Goal: Task Accomplishment & Management: Manage account settings

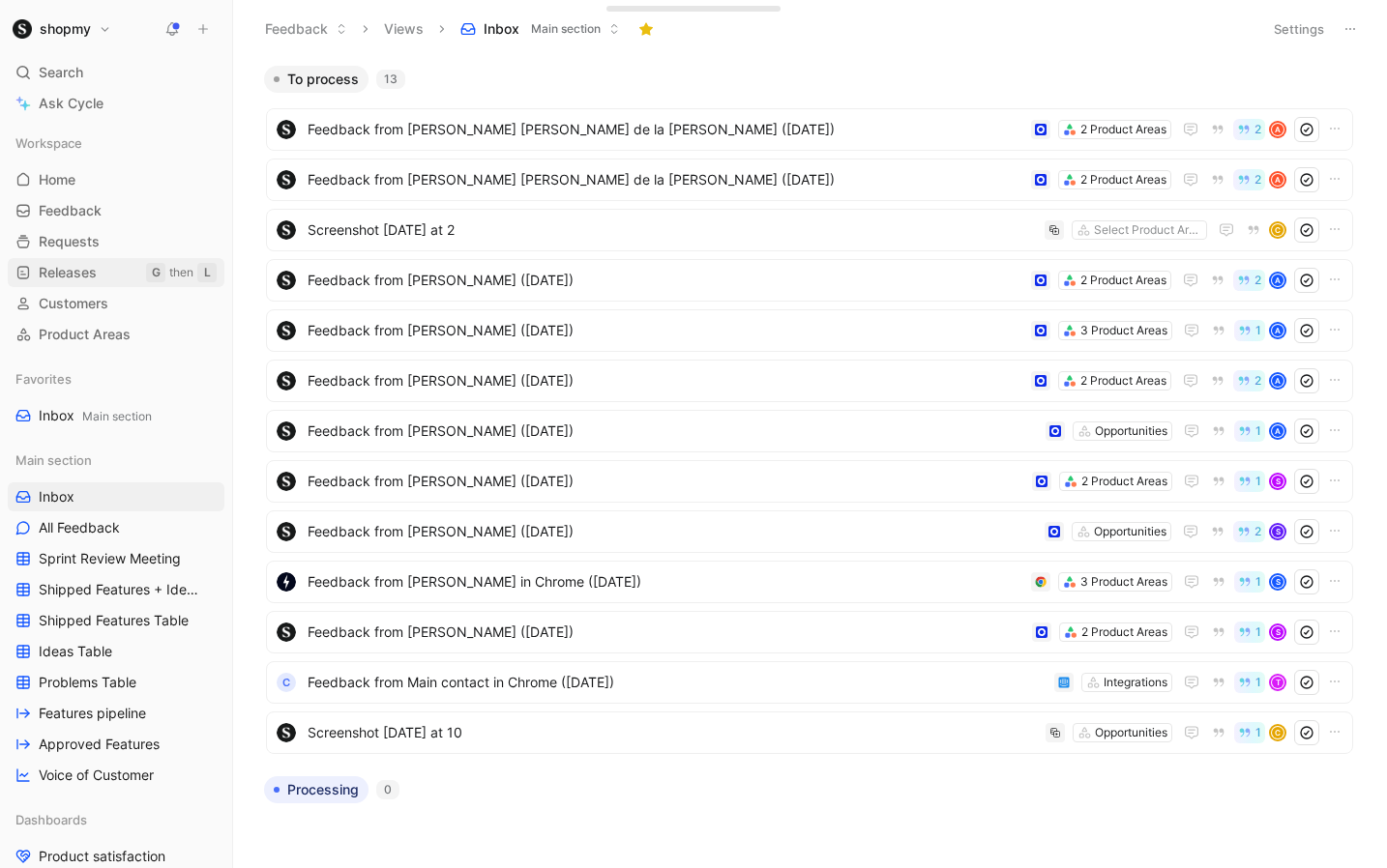
click at [74, 271] on span "Releases" at bounding box center [68, 272] width 58 height 19
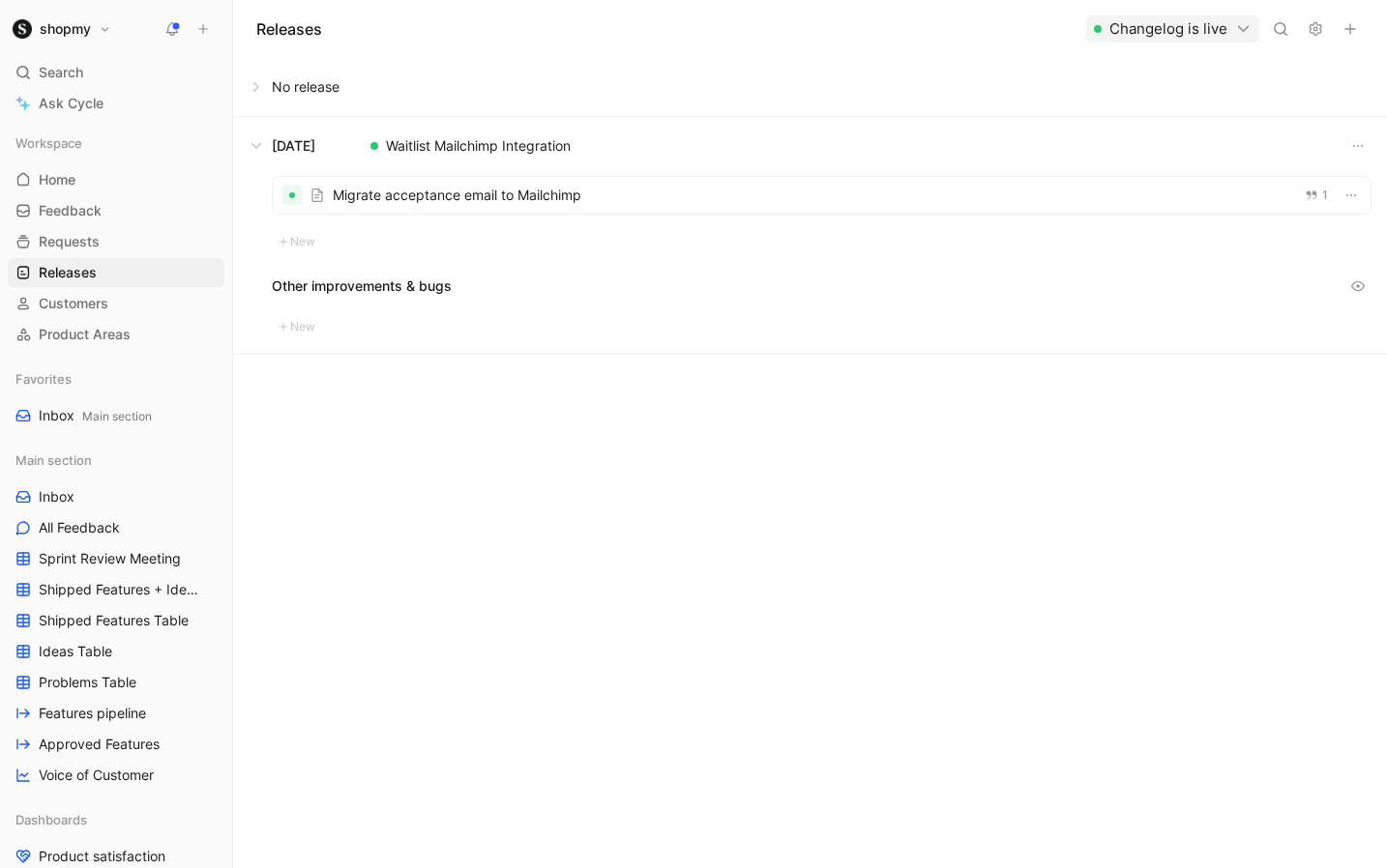
click at [249, 86] on button at bounding box center [809, 88] width 1151 height 58
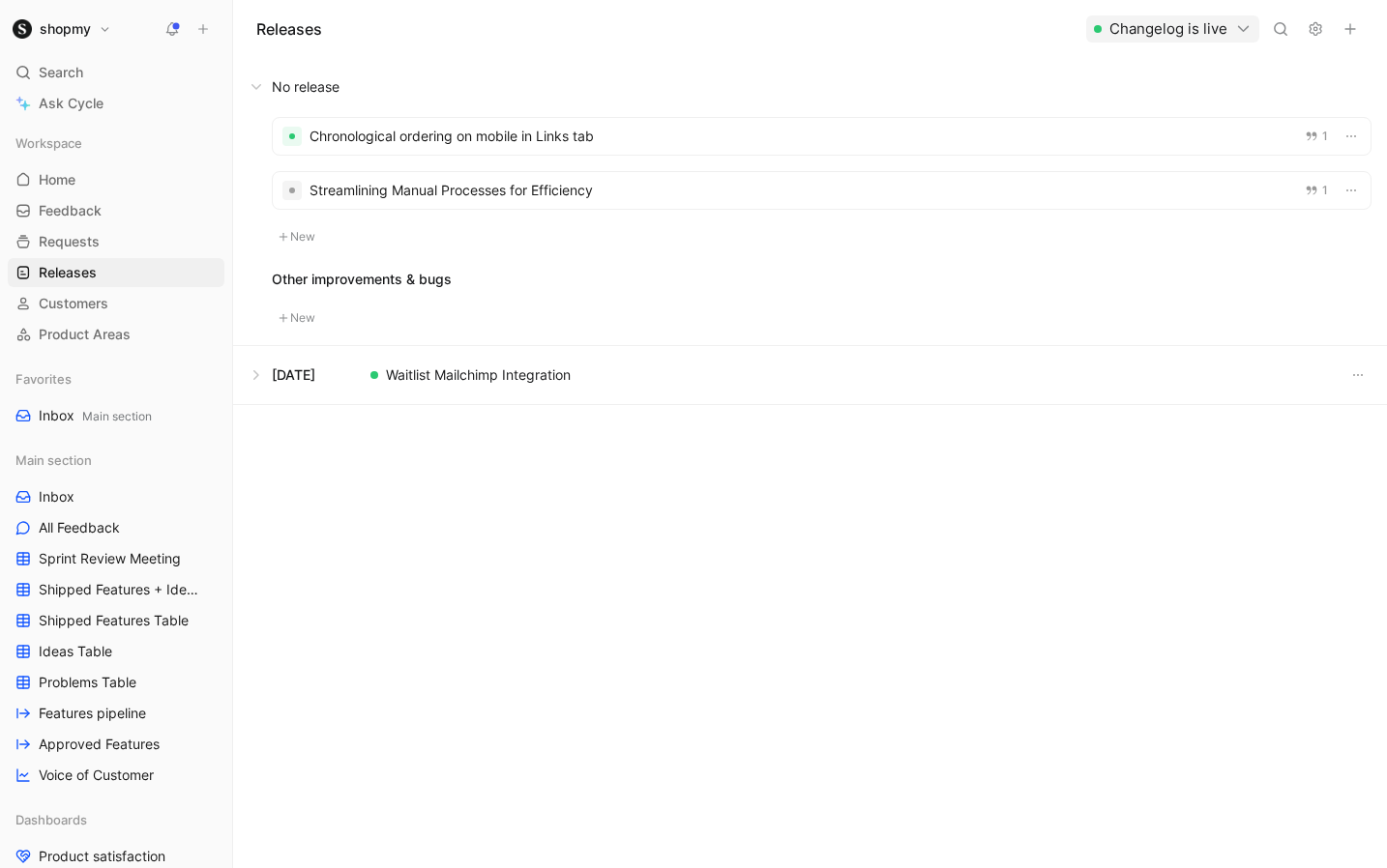
click at [1067, 132] on div at bounding box center [821, 136] width 1098 height 37
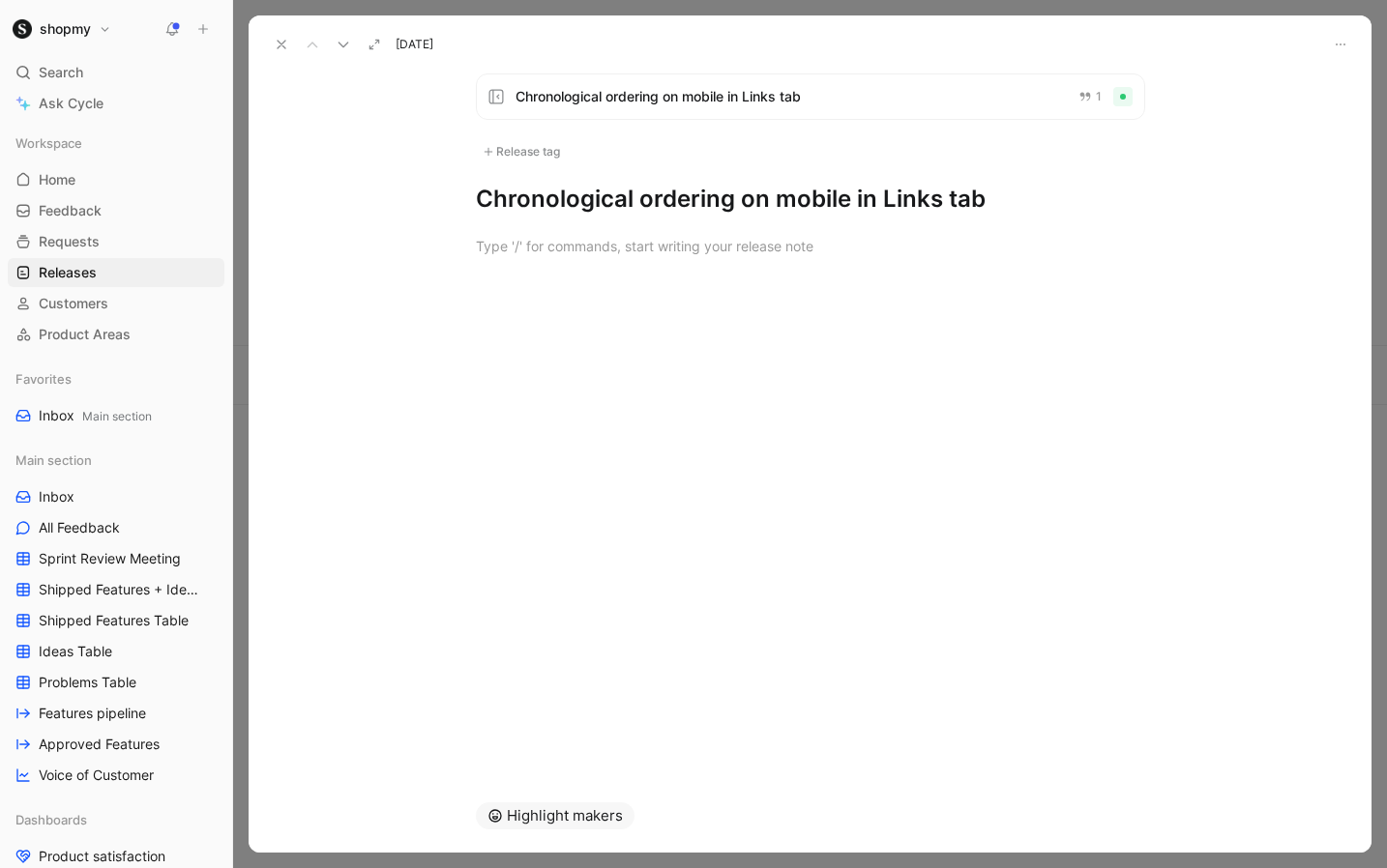
click at [533, 151] on div "Release tag" at bounding box center [521, 152] width 91 height 23
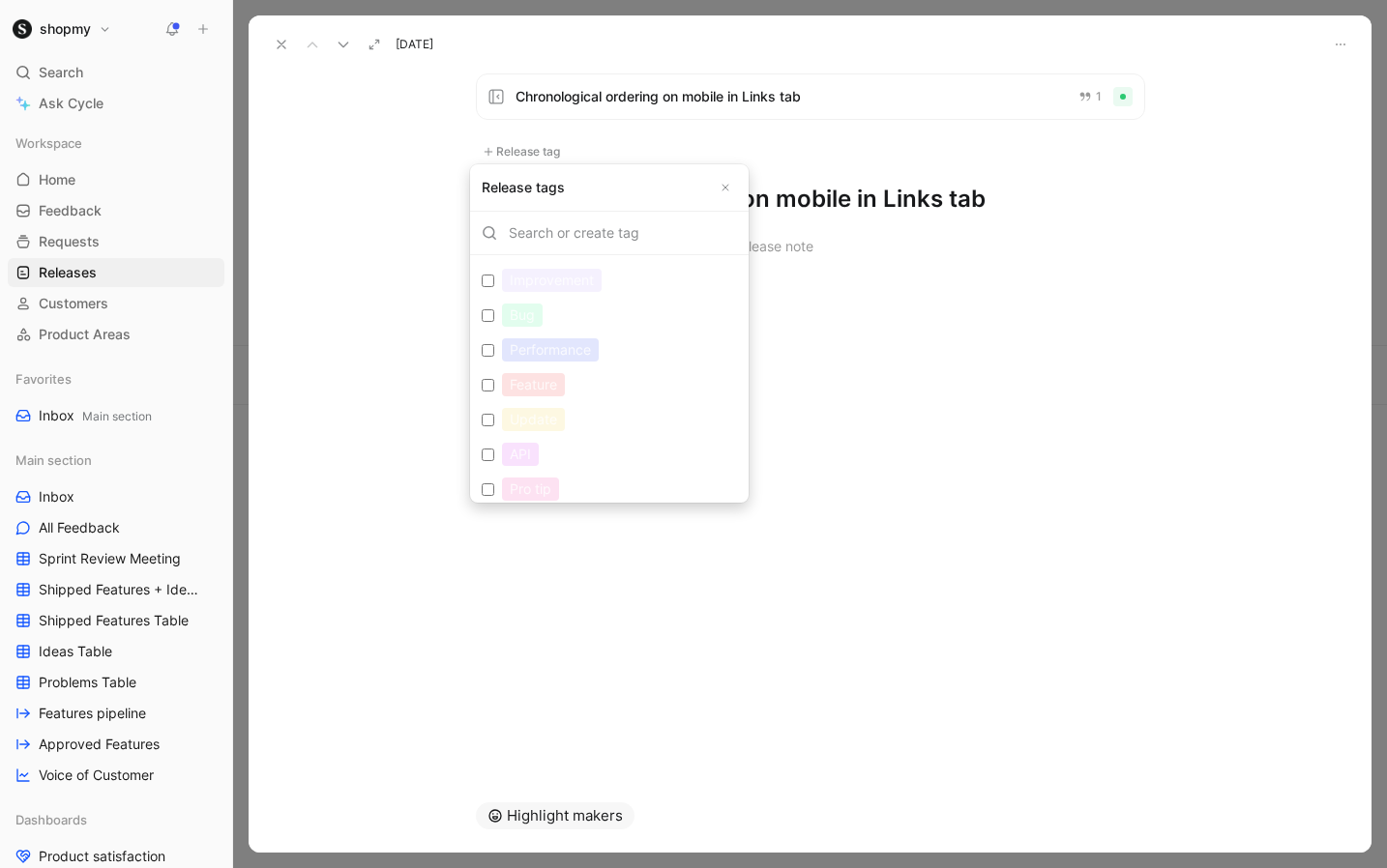
click at [576, 282] on div "Improvement" at bounding box center [552, 280] width 99 height 23
click at [494, 282] on input "Improvement Edit" at bounding box center [488, 280] width 13 height 13
checkbox input "true"
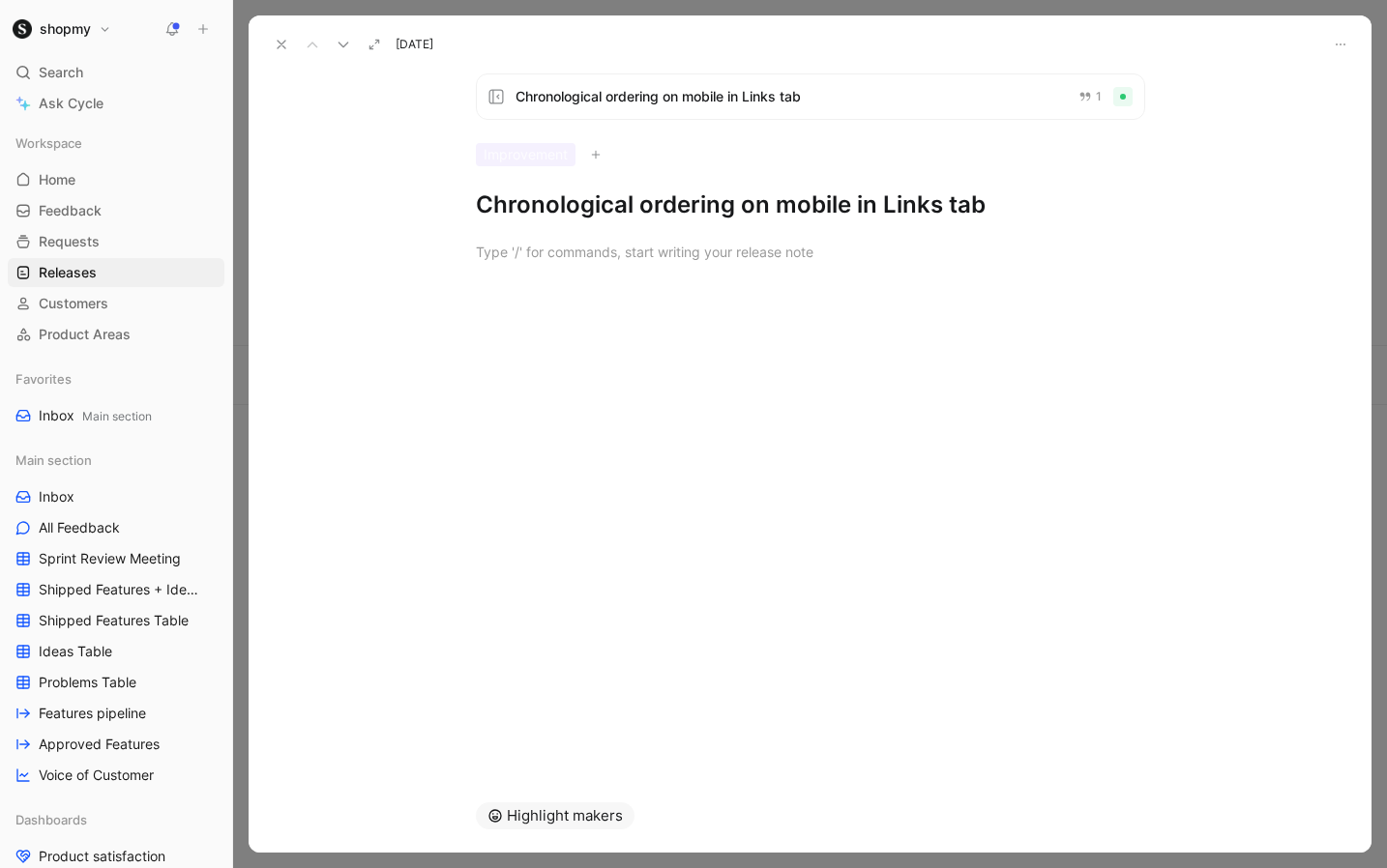
click at [285, 42] on icon at bounding box center [281, 45] width 16 height 16
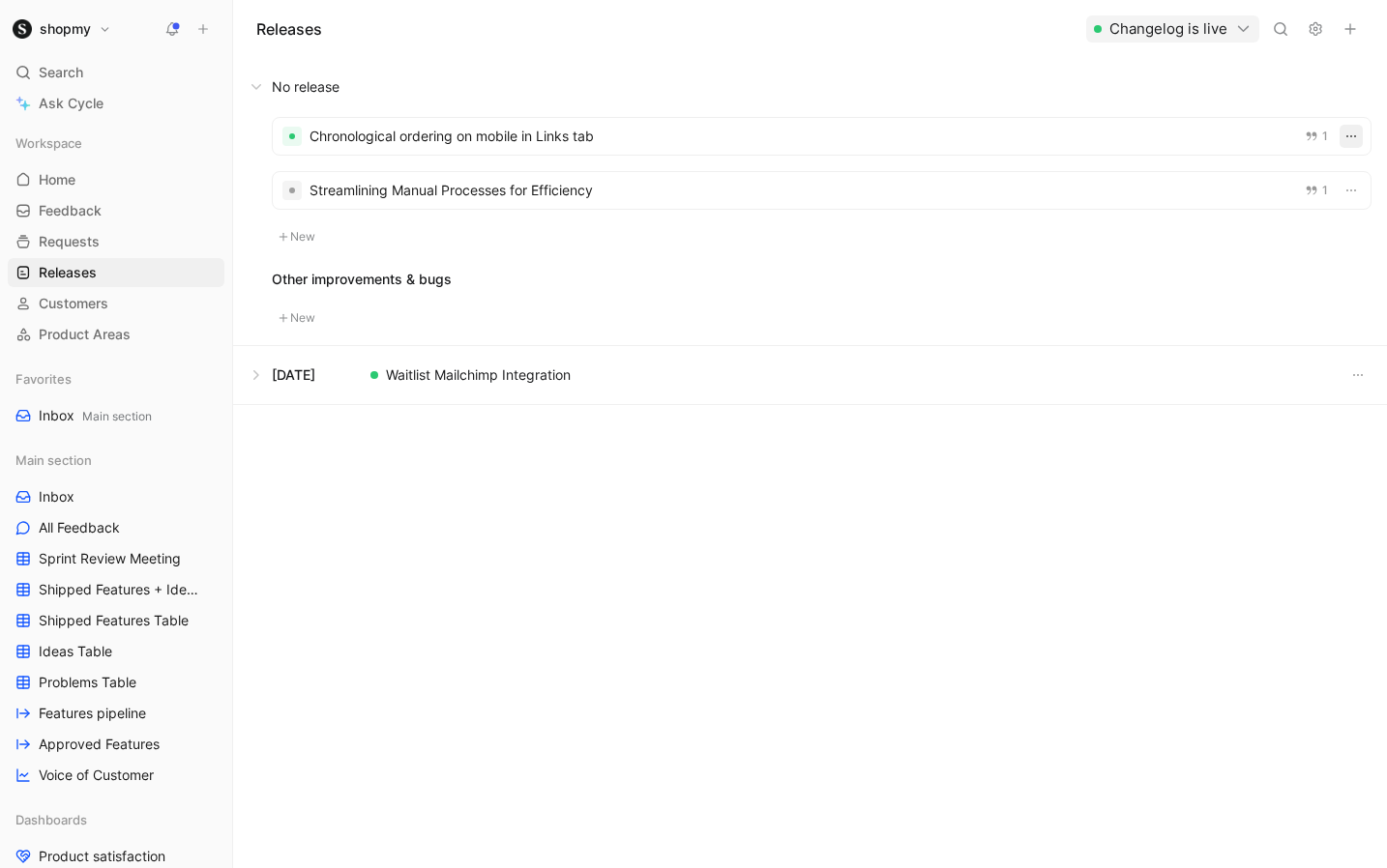
click at [1349, 136] on icon "button" at bounding box center [1351, 136] width 16 height 16
click at [1303, 209] on div "Edit release date" at bounding box center [1279, 207] width 106 height 23
click at [1352, 142] on icon "button" at bounding box center [1351, 136] width 16 height 16
click at [1130, 220] on div "New release" at bounding box center [1129, 216] width 89 height 23
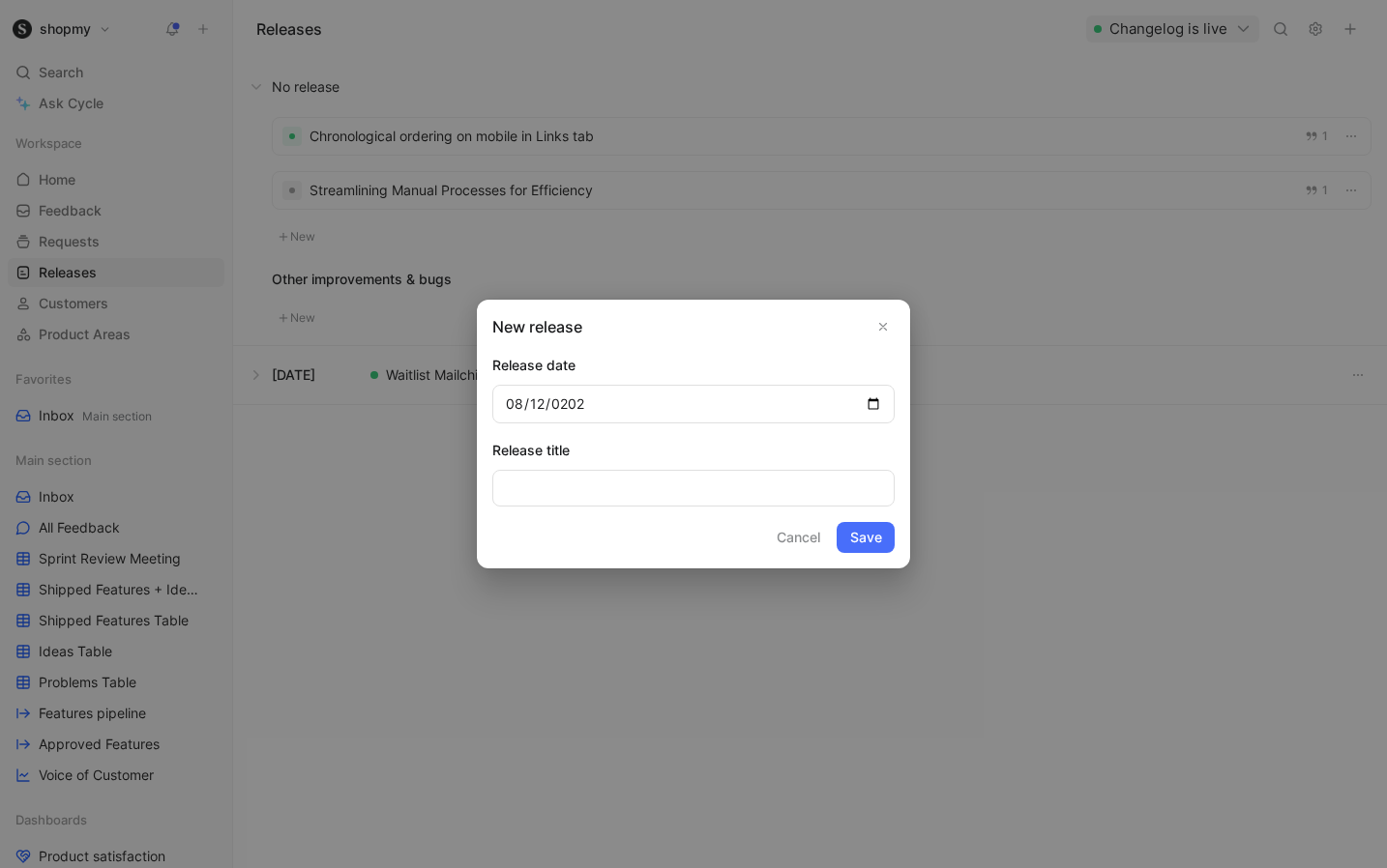
type input "2025-08-12"
click at [646, 494] on input at bounding box center [693, 488] width 402 height 37
type input "Chronological Ordering on Mobile in Links Tab"
click at [864, 531] on button "Save" at bounding box center [865, 537] width 58 height 31
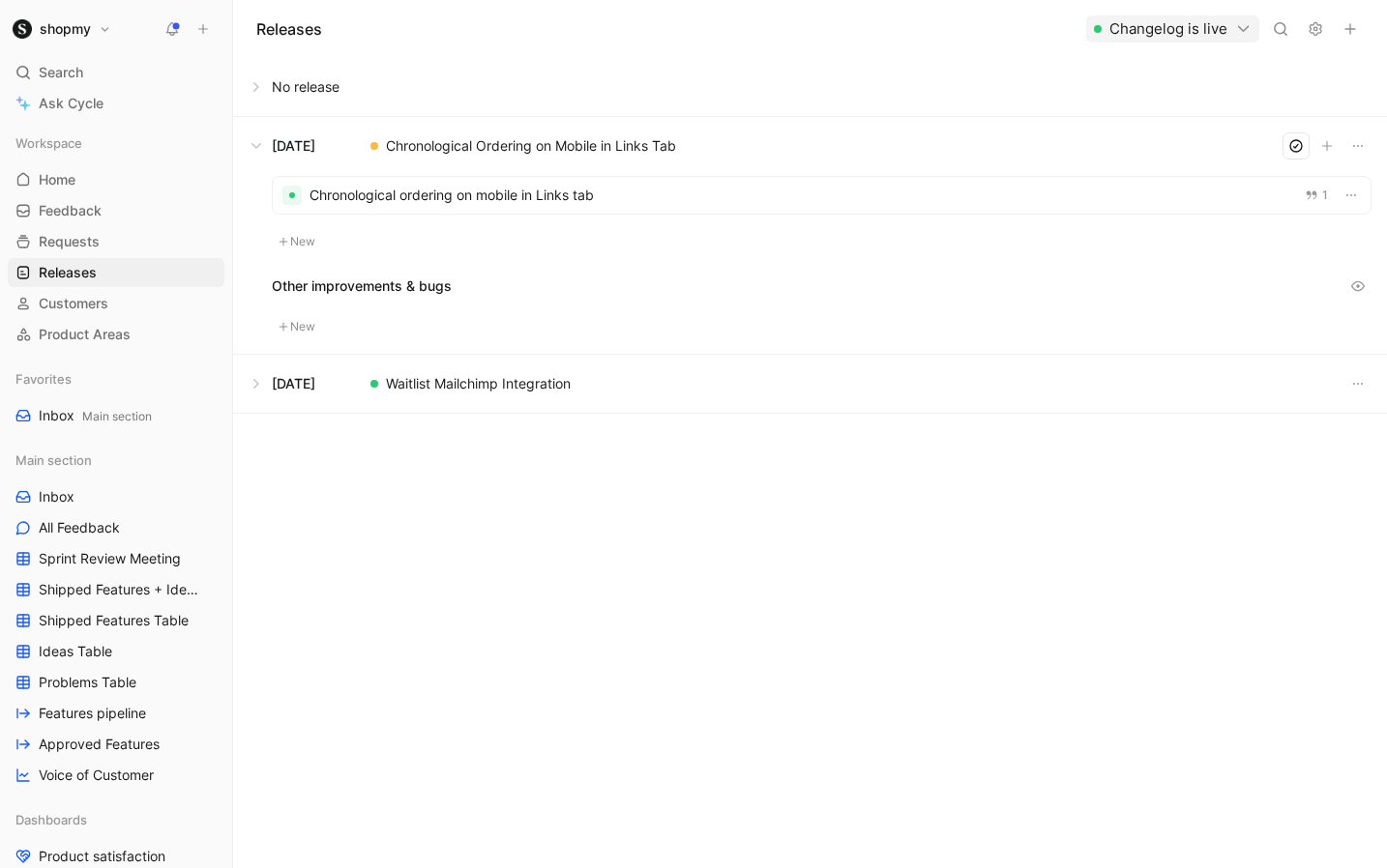
click at [372, 147] on div at bounding box center [375, 146] width 8 height 8
click at [1318, 32] on use at bounding box center [1315, 29] width 12 height 13
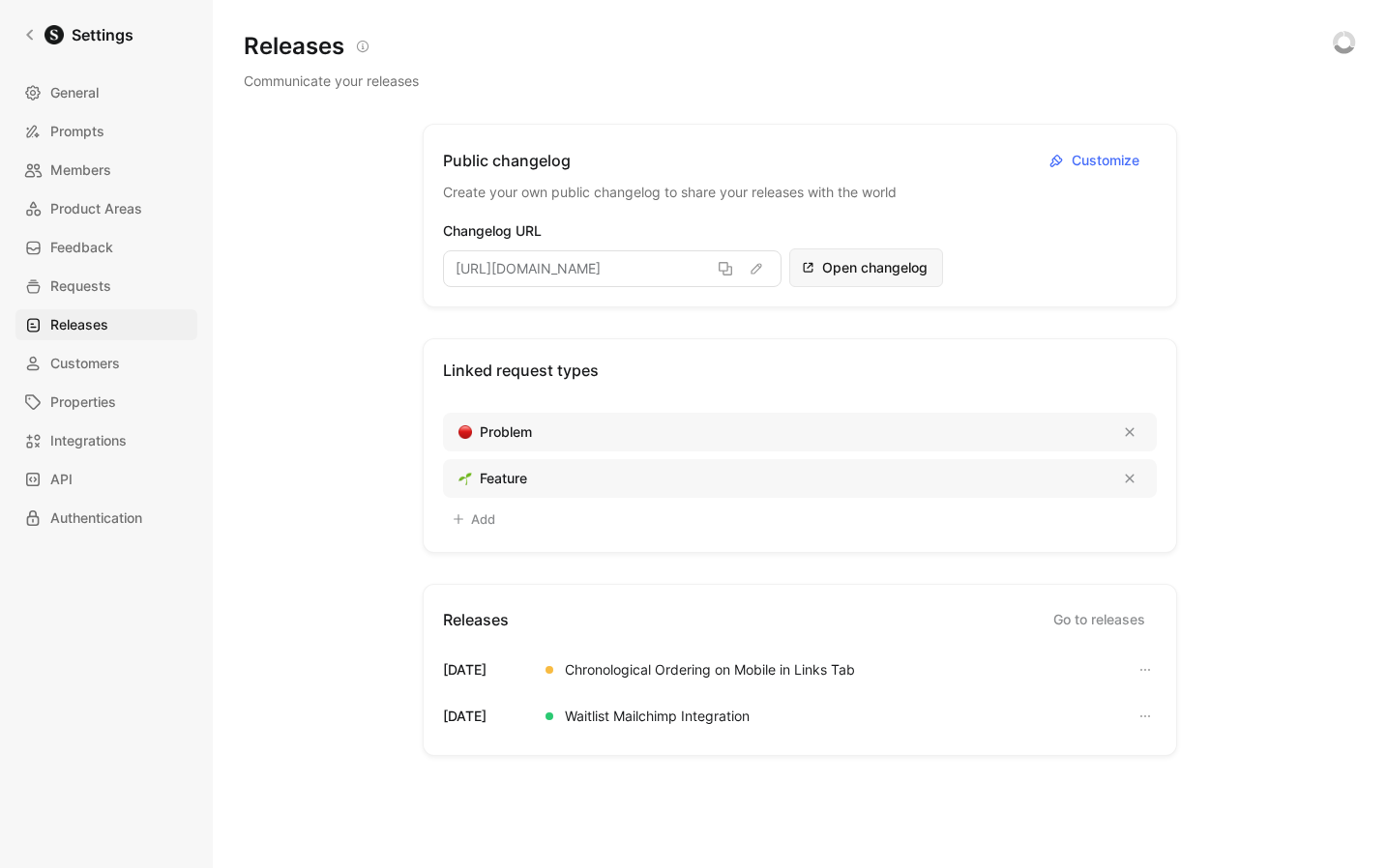
click at [826, 269] on span "Open changelog" at bounding box center [875, 268] width 108 height 23
click at [1137, 664] on icon "button" at bounding box center [1145, 670] width 16 height 16
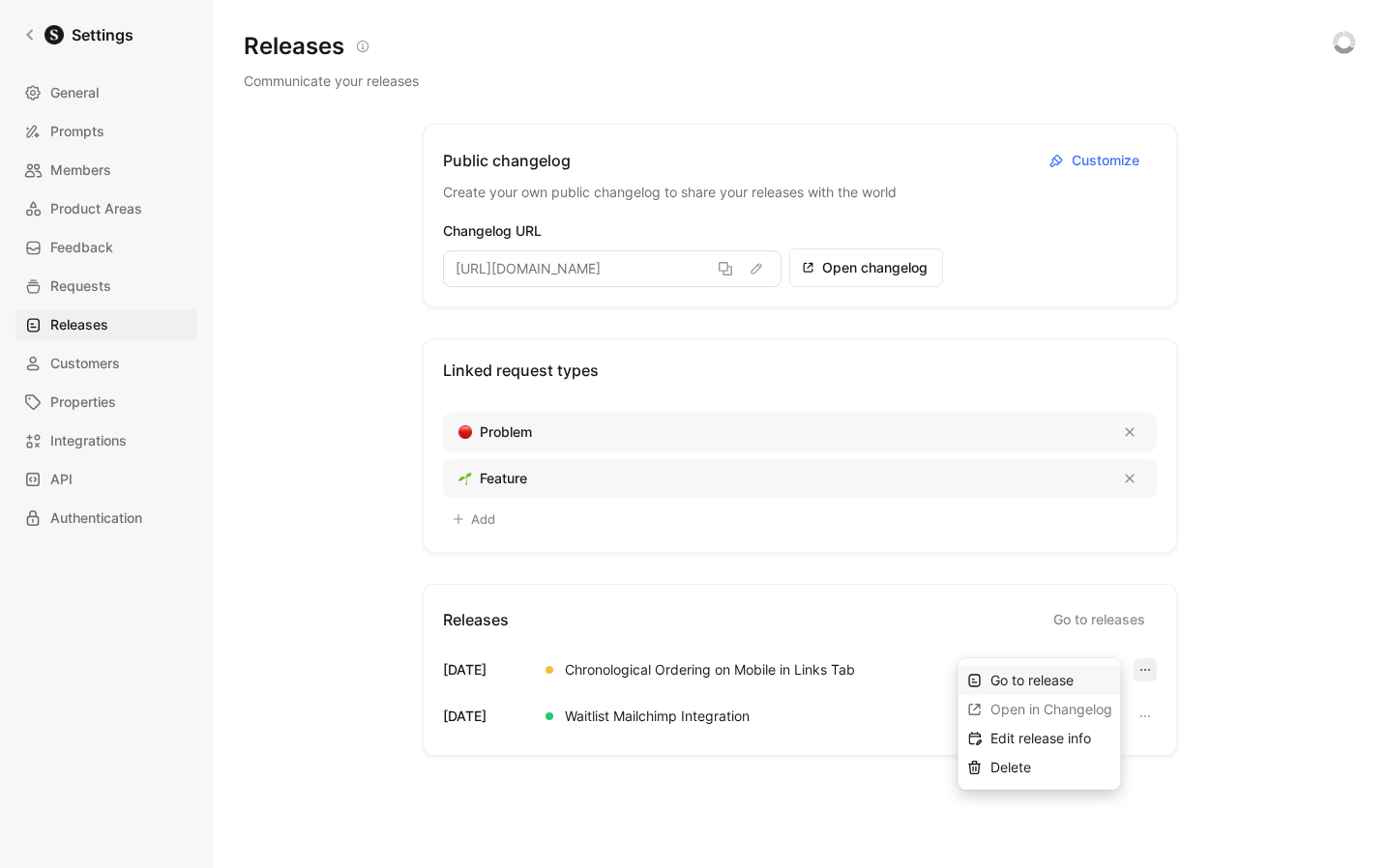
click at [1061, 676] on span "Go to release" at bounding box center [1031, 679] width 83 height 17
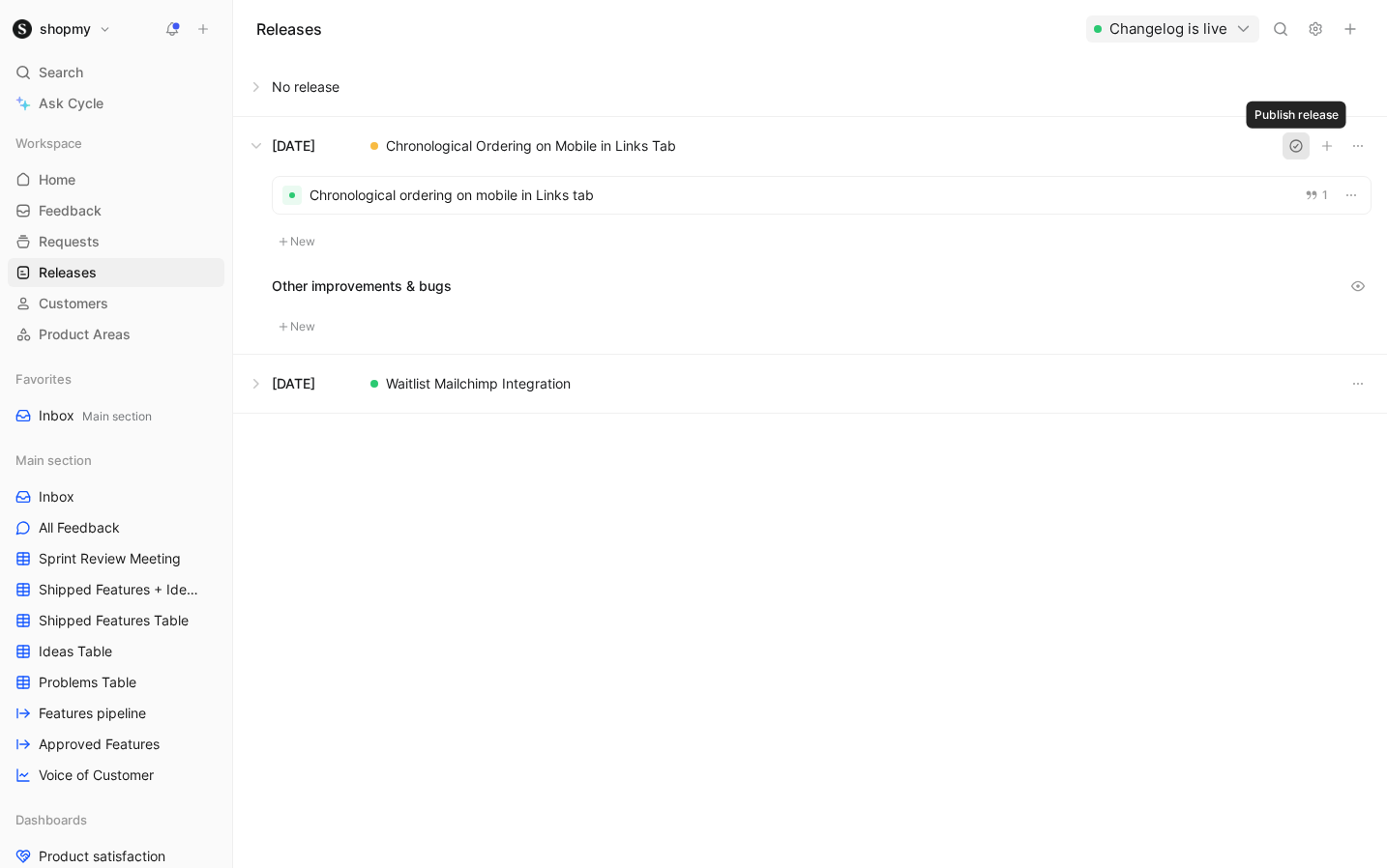
click at [1301, 148] on icon "button" at bounding box center [1296, 146] width 16 height 16
click at [255, 390] on button at bounding box center [809, 384] width 1151 height 58
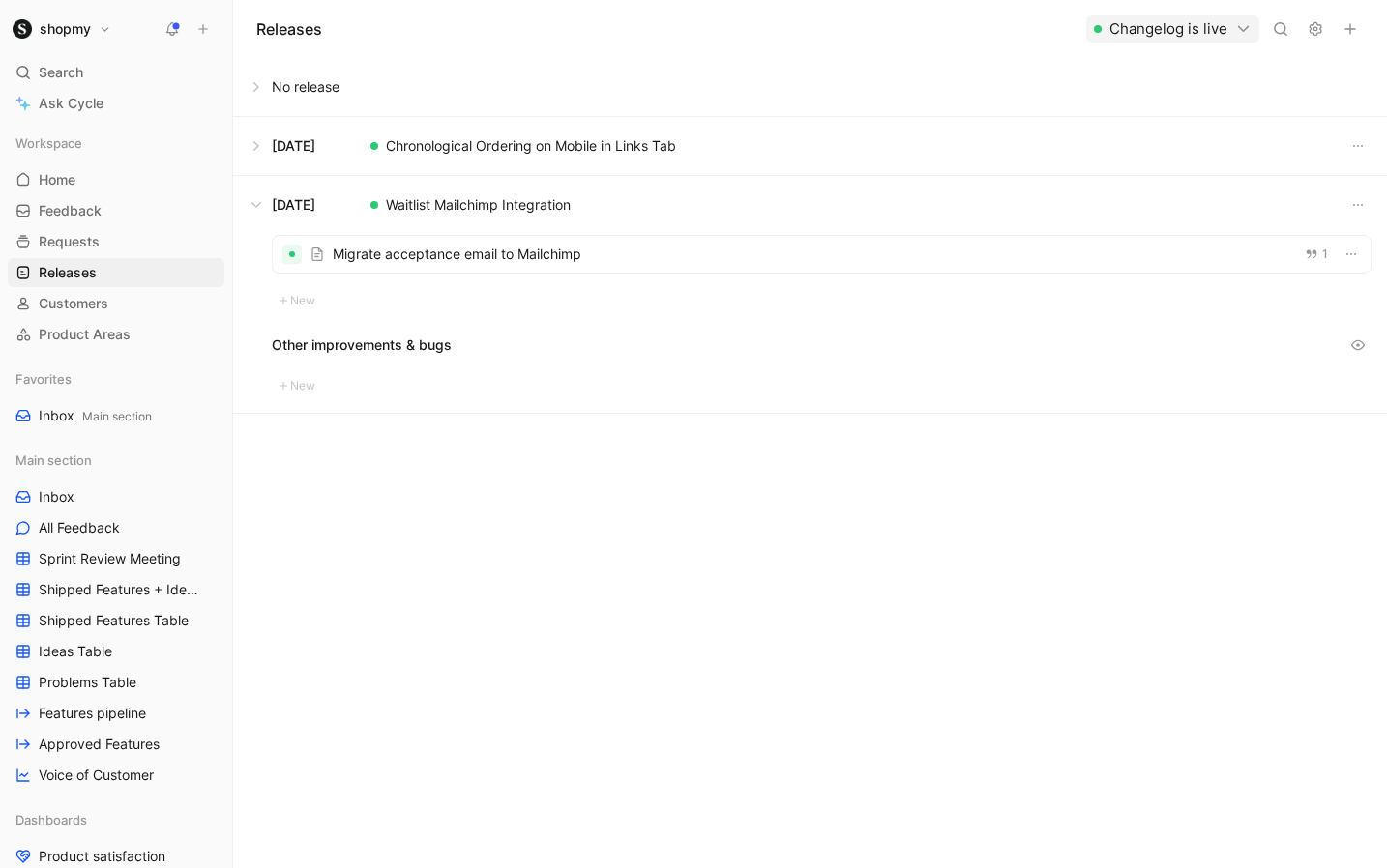
click at [256, 199] on button at bounding box center [809, 205] width 1151 height 58
click at [258, 144] on button at bounding box center [809, 146] width 1151 height 58
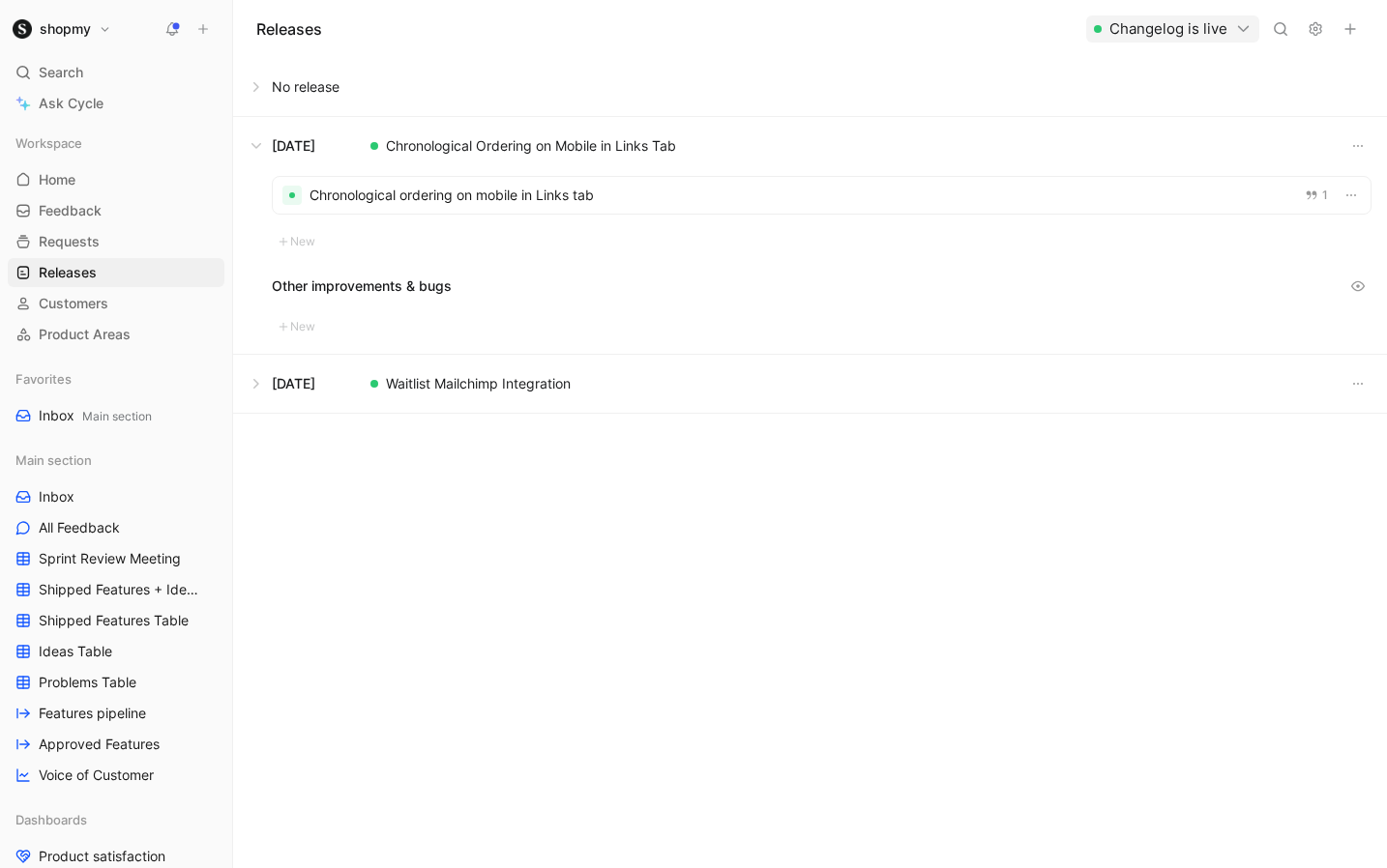
click at [258, 144] on button at bounding box center [809, 146] width 1151 height 58
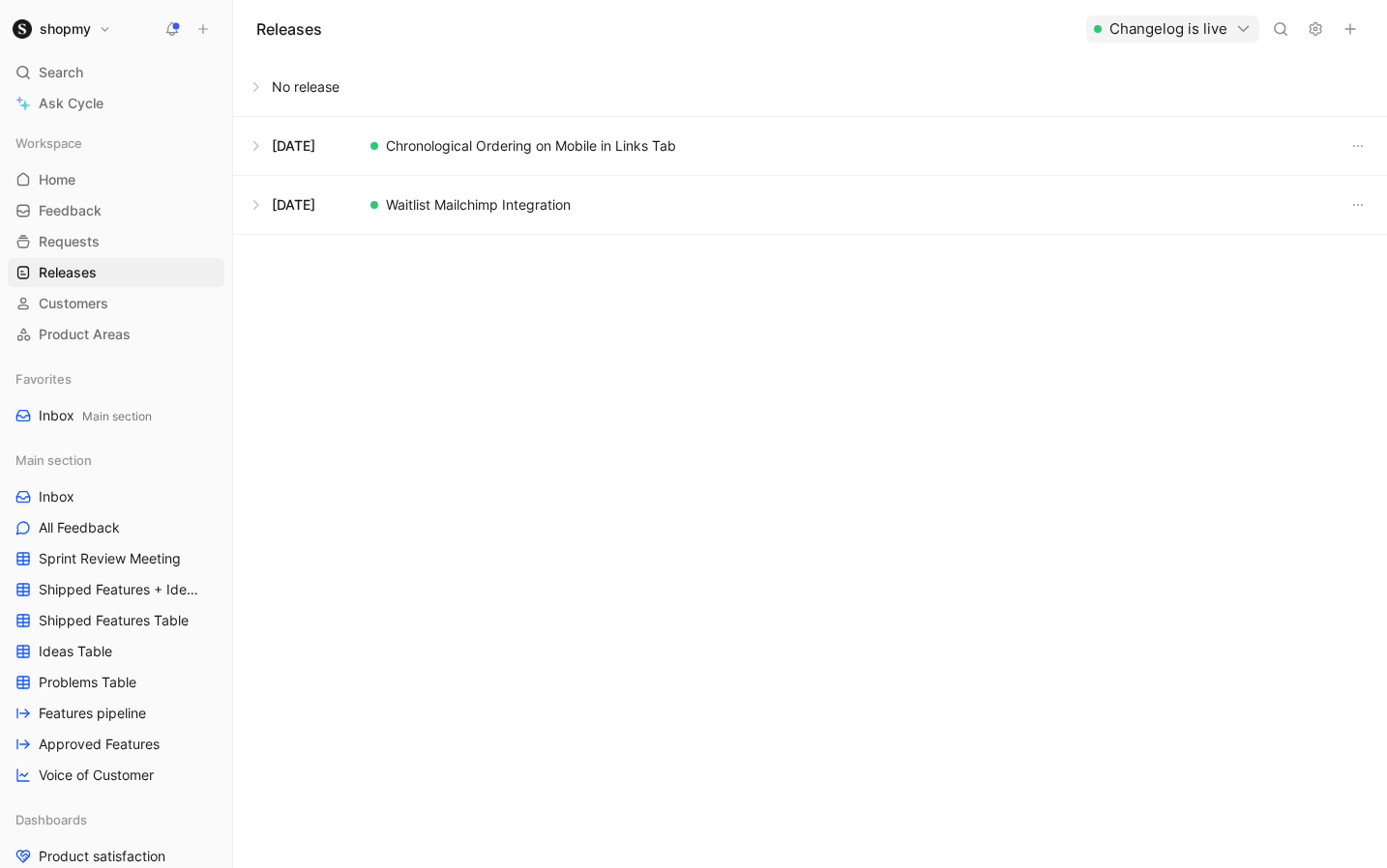
click at [258, 144] on button at bounding box center [809, 146] width 1151 height 58
click at [254, 89] on button at bounding box center [809, 88] width 1151 height 58
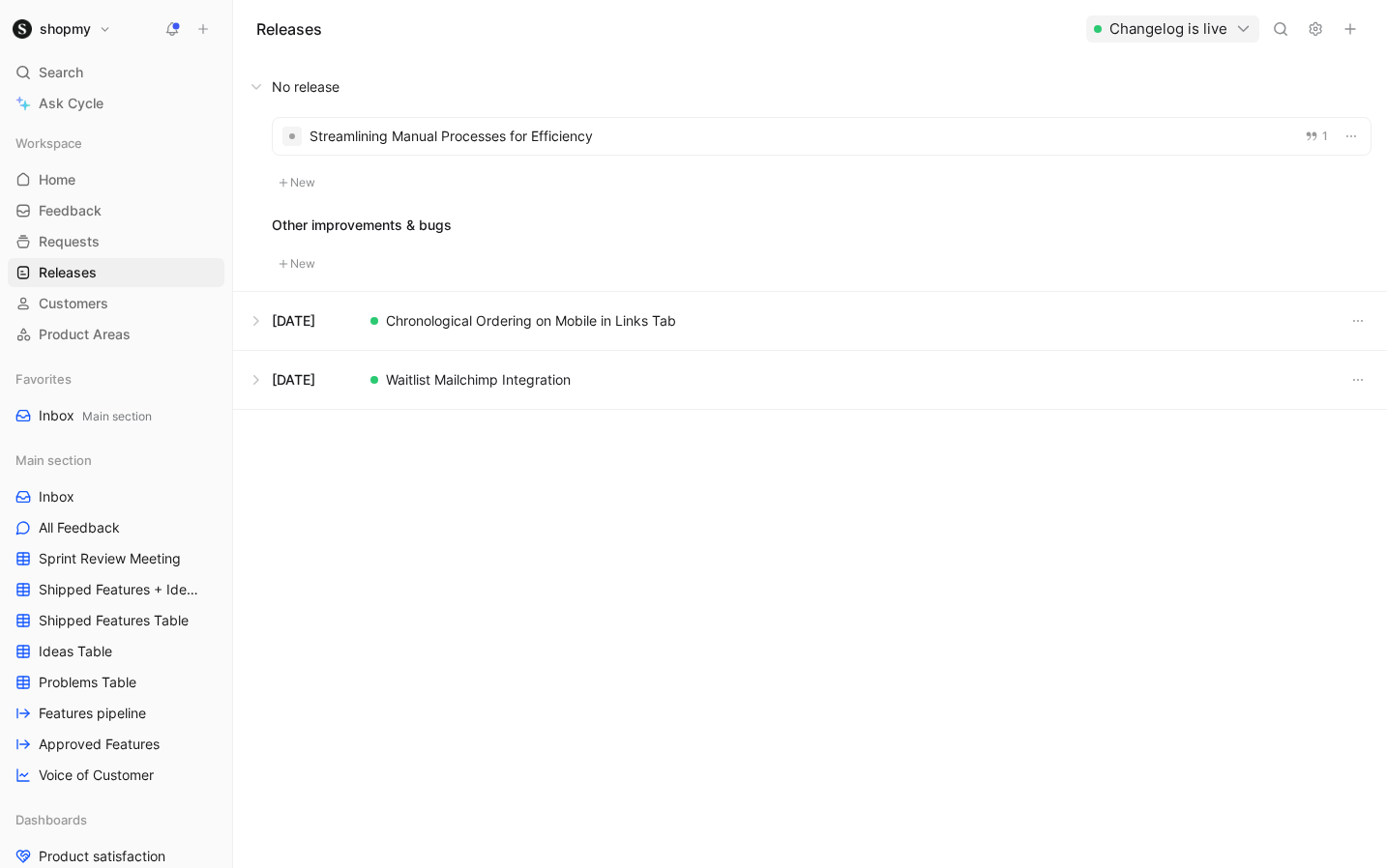
click at [254, 89] on button at bounding box center [809, 88] width 1151 height 58
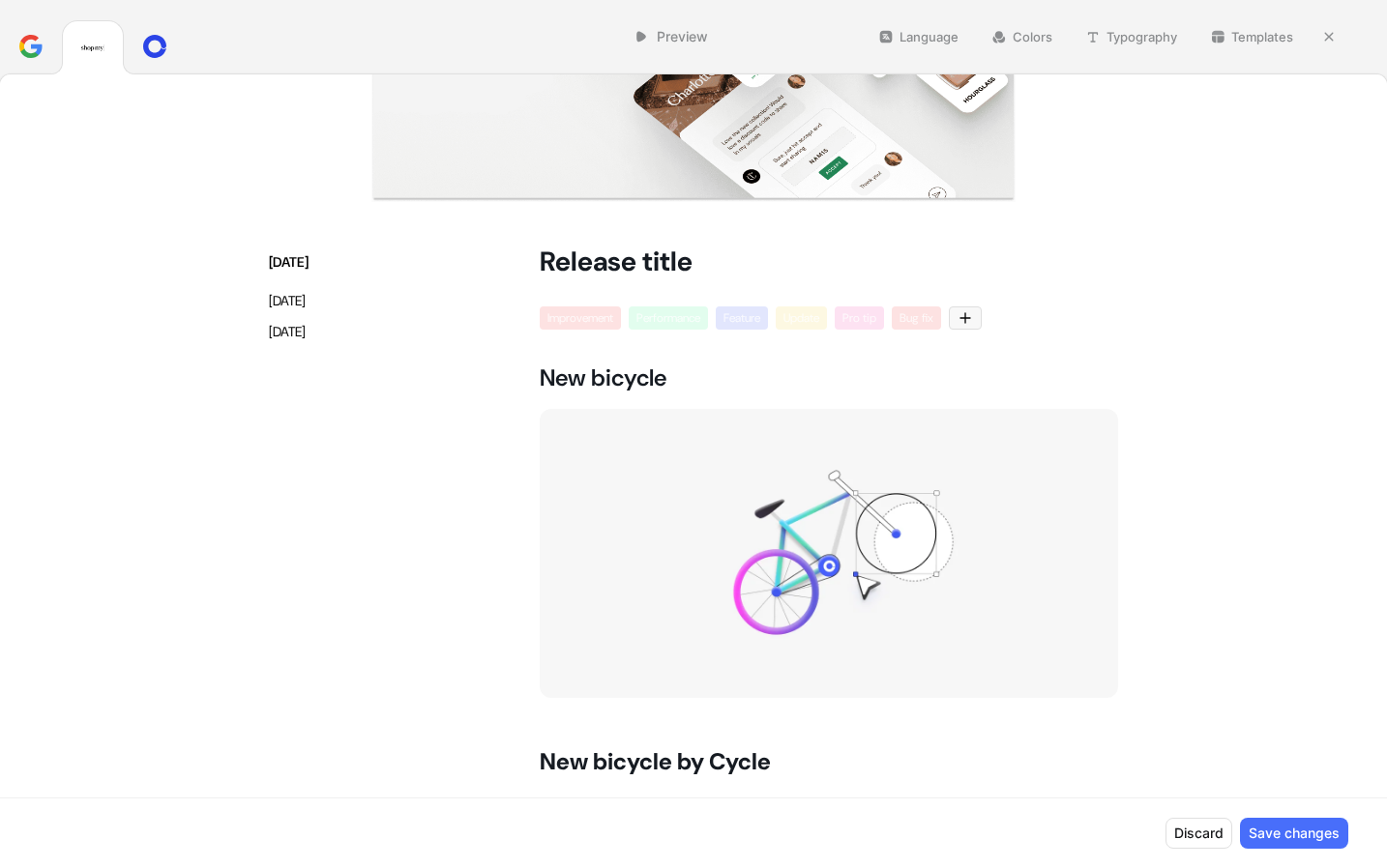
scroll to position [335, 0]
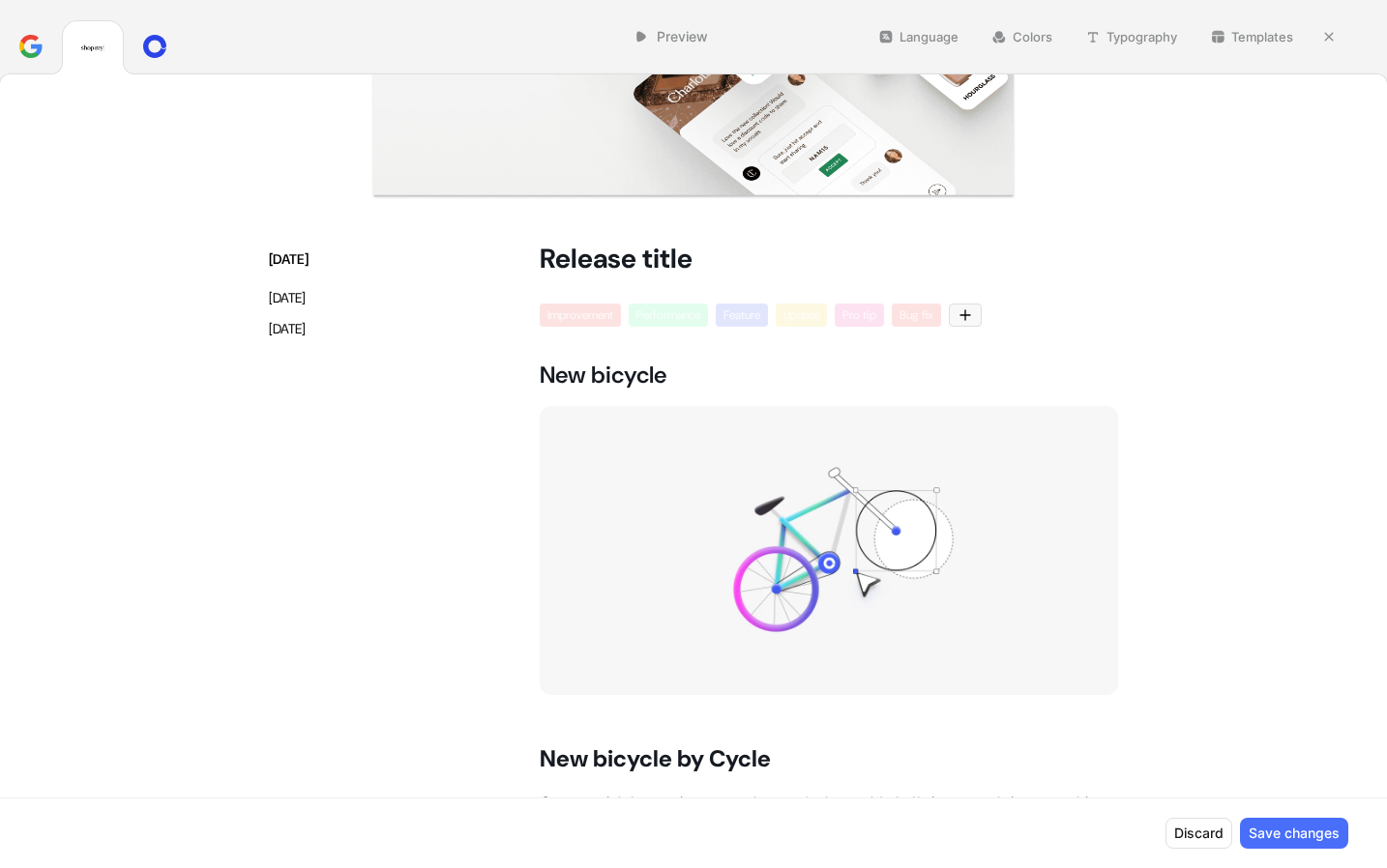
click at [670, 45] on link "Preview" at bounding box center [671, 37] width 91 height 31
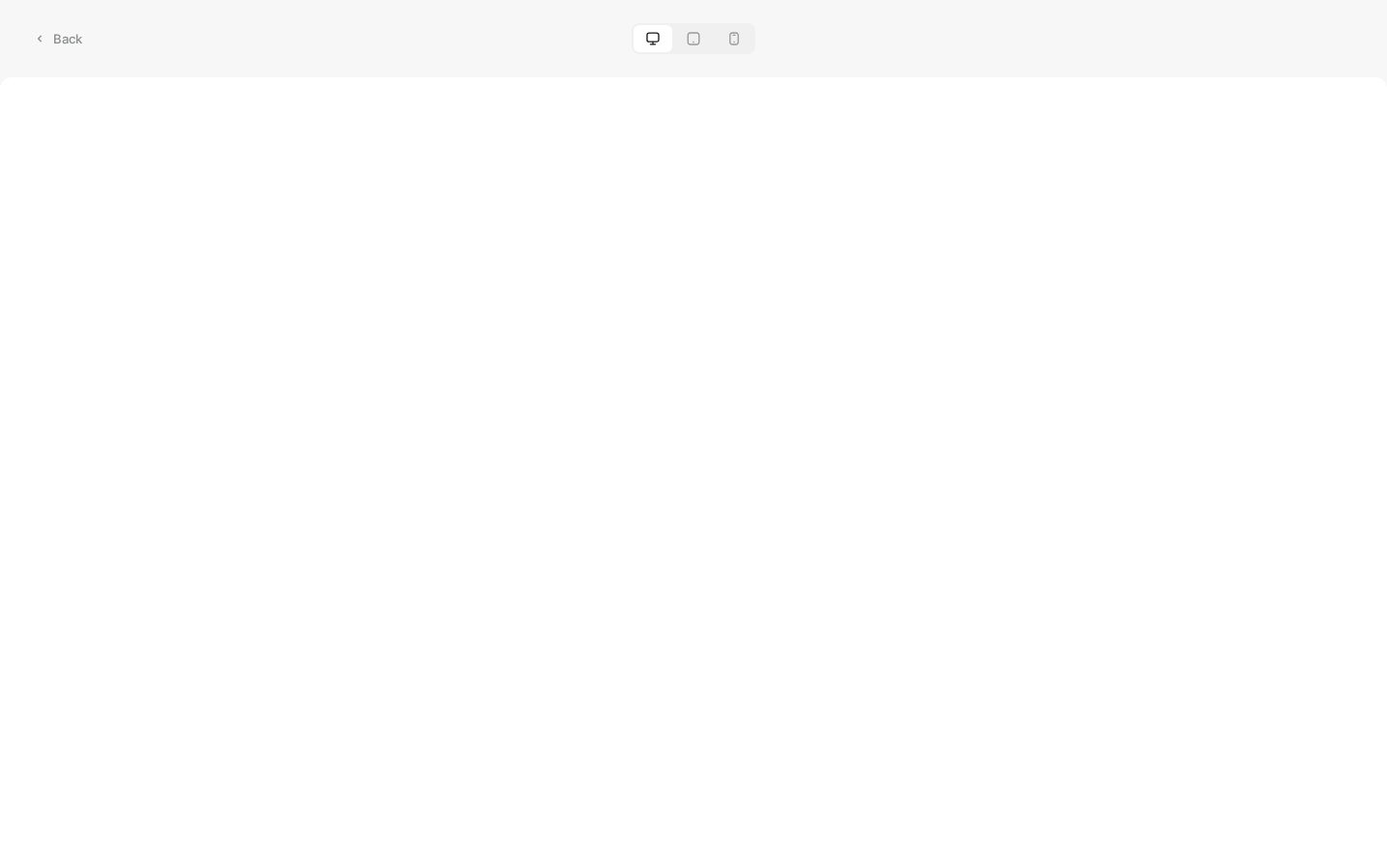
click at [695, 43] on icon at bounding box center [693, 39] width 16 height 16
click at [685, 31] on input "radio" at bounding box center [684, 30] width 1 height 1
radio input "true"
click at [732, 36] on icon at bounding box center [734, 39] width 16 height 16
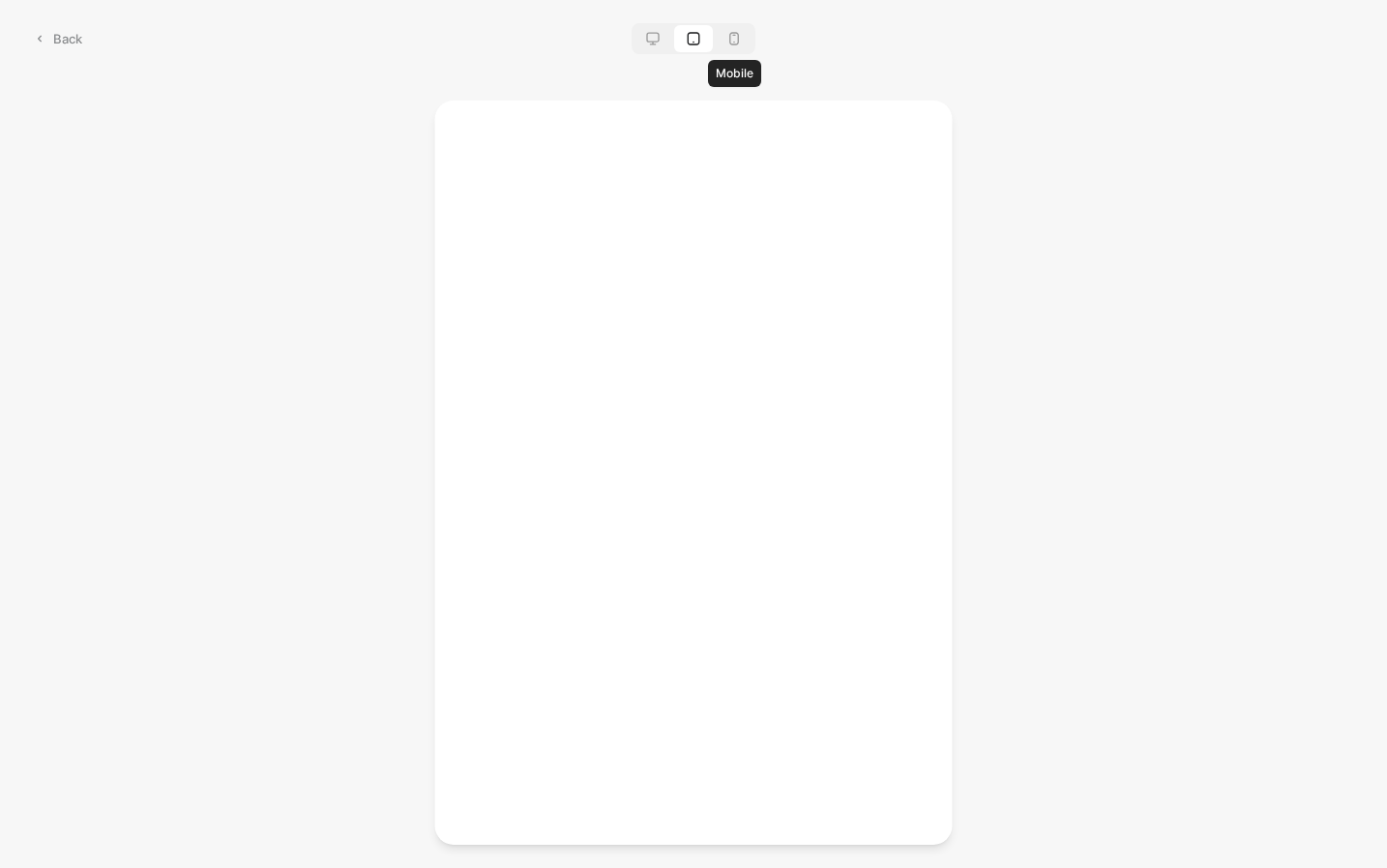
click at [726, 31] on input "radio" at bounding box center [725, 30] width 1 height 1
radio input "true"
click at [655, 40] on icon at bounding box center [653, 39] width 16 height 16
click at [645, 31] on input "radio" at bounding box center [644, 30] width 1 height 1
radio input "true"
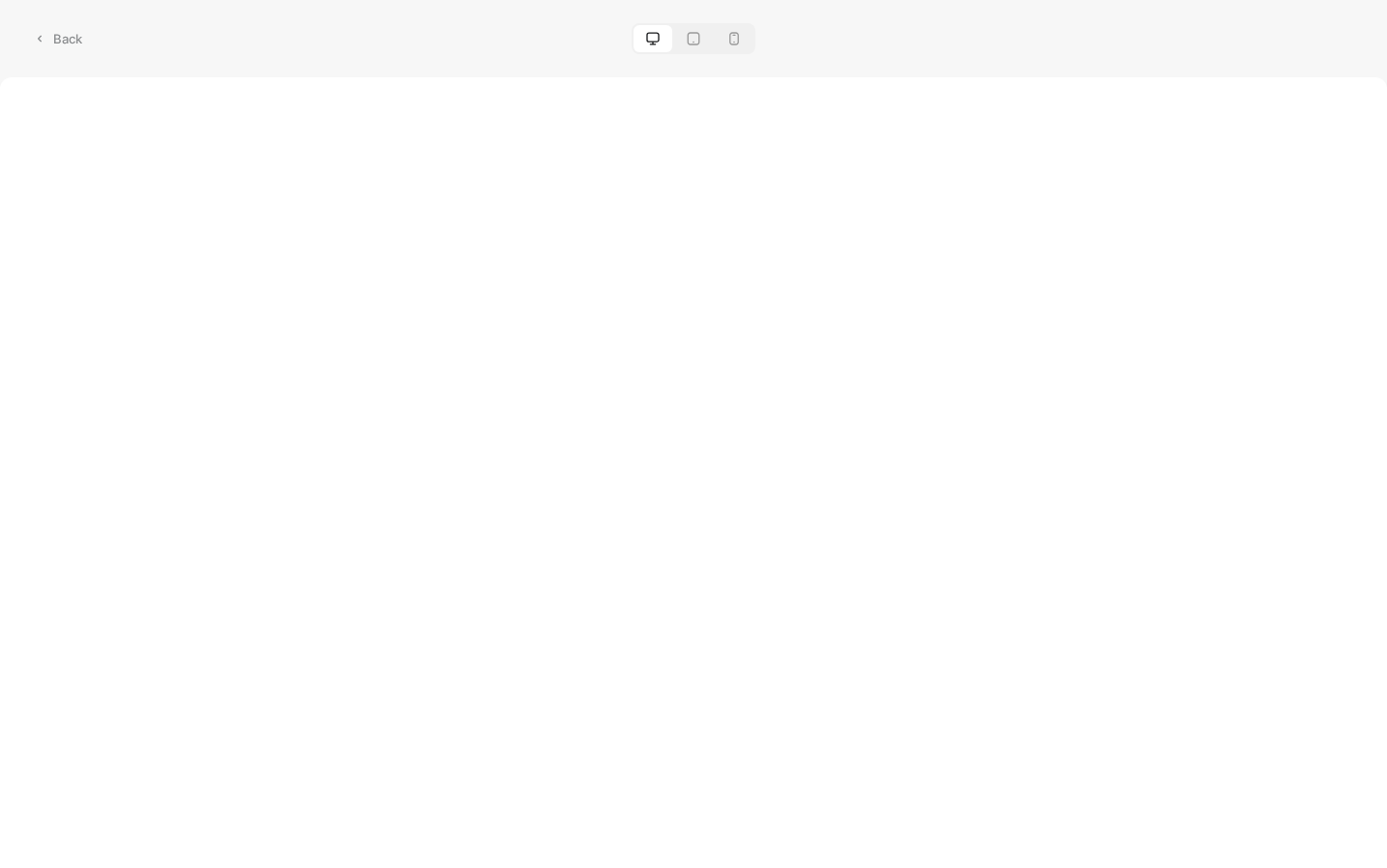
click at [56, 39] on link "Back" at bounding box center [57, 39] width 68 height 27
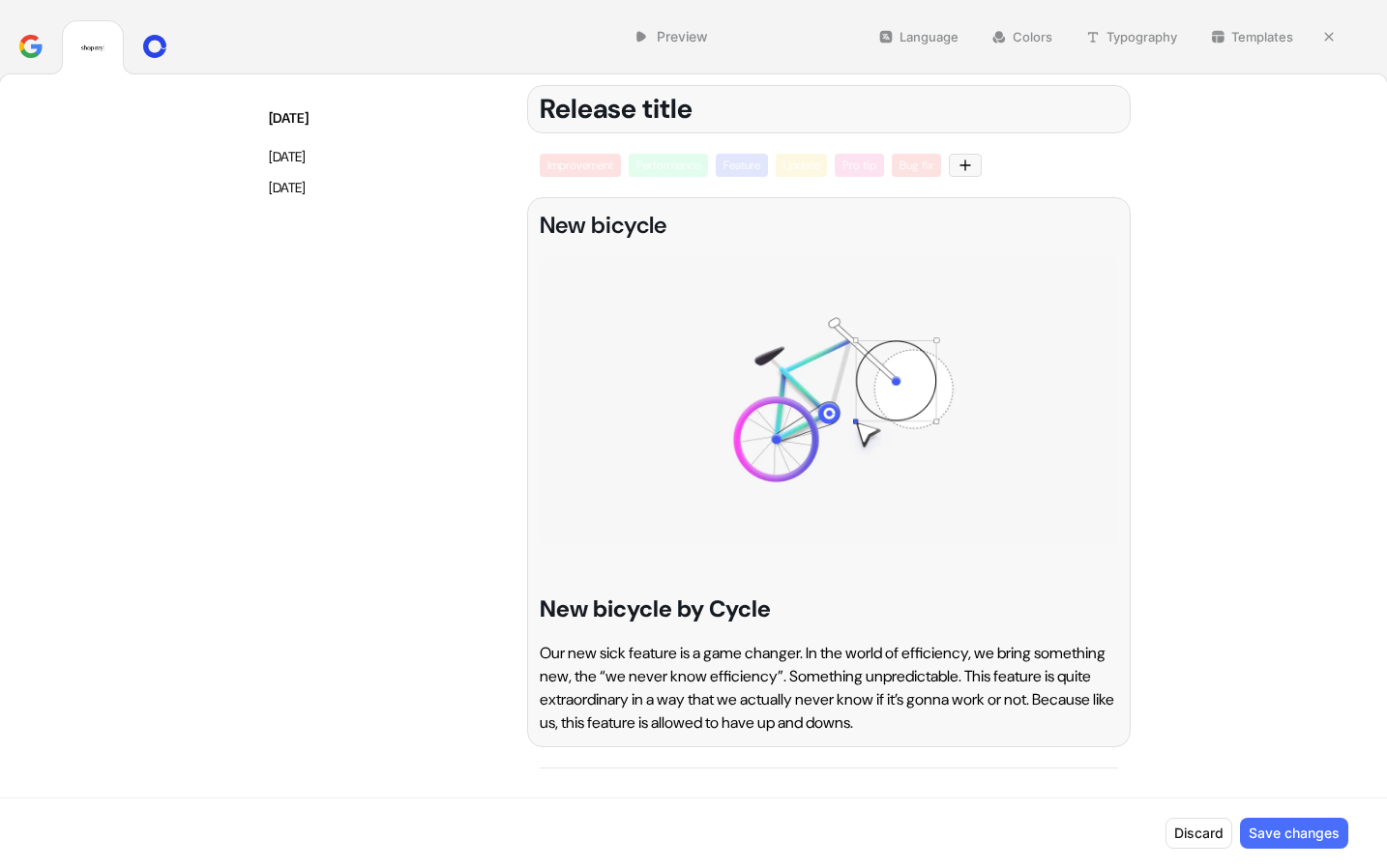
scroll to position [73, 0]
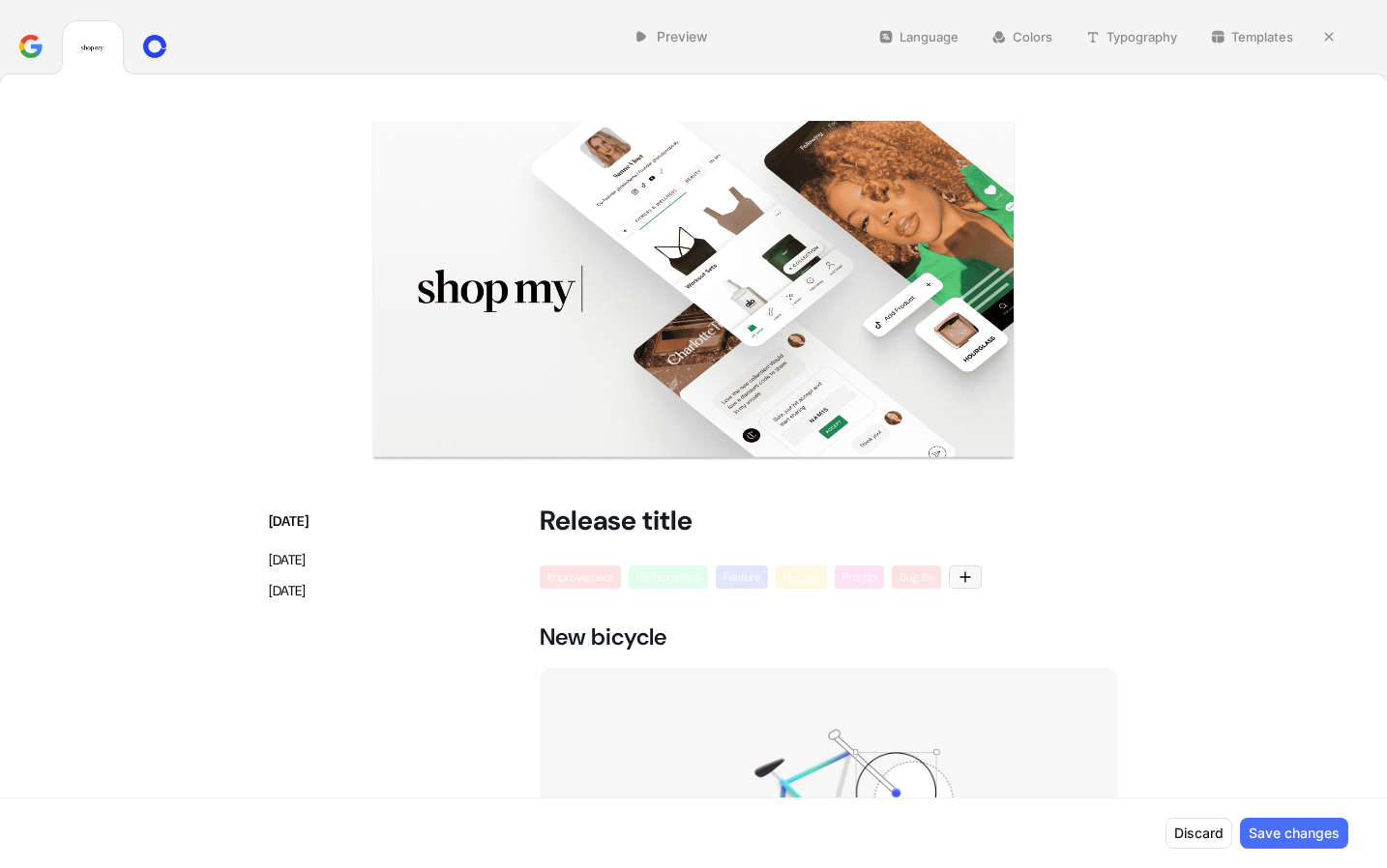
click at [850, 578] on div "Pro tip" at bounding box center [858, 577] width 50 height 23
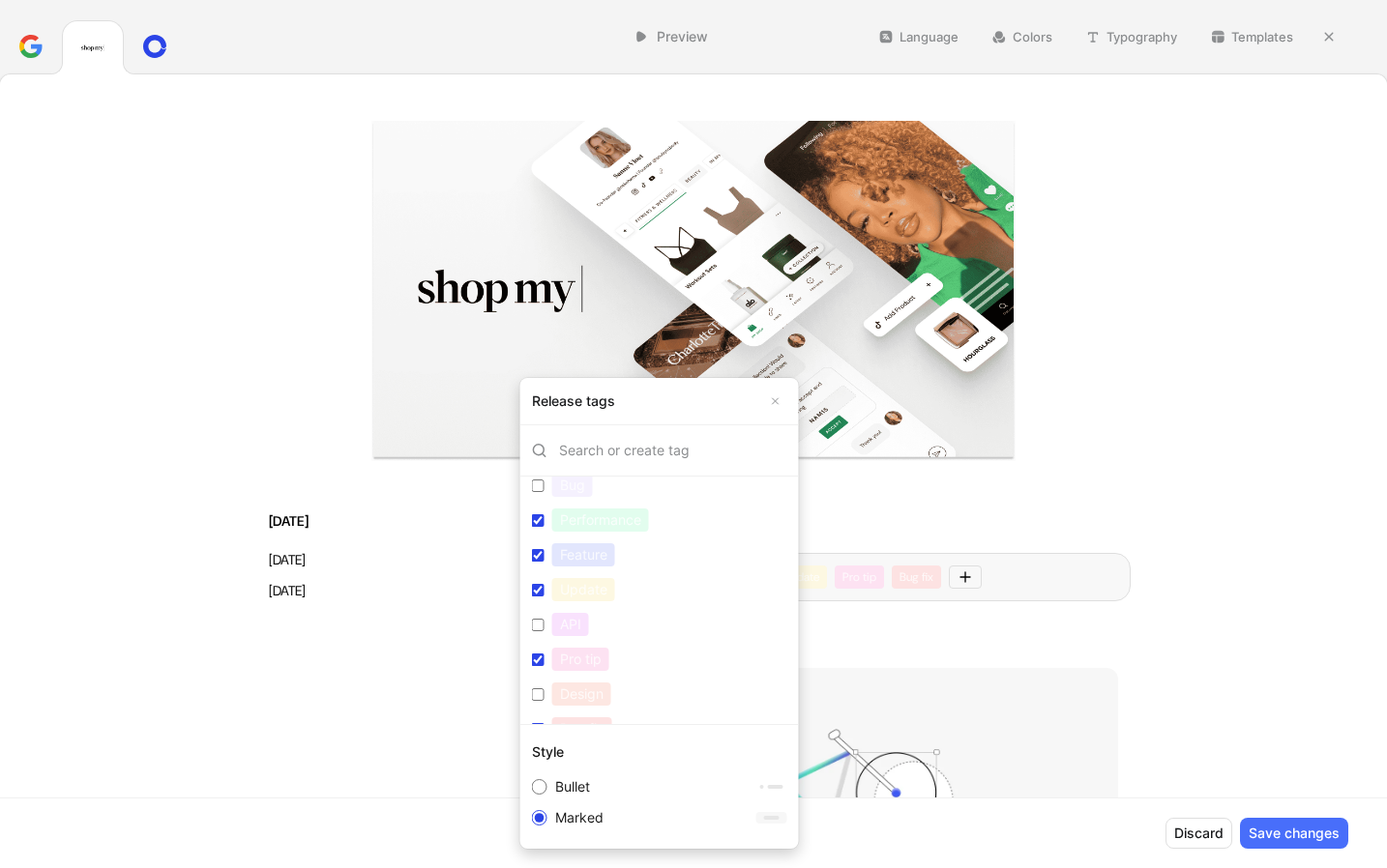
scroll to position [74, 0]
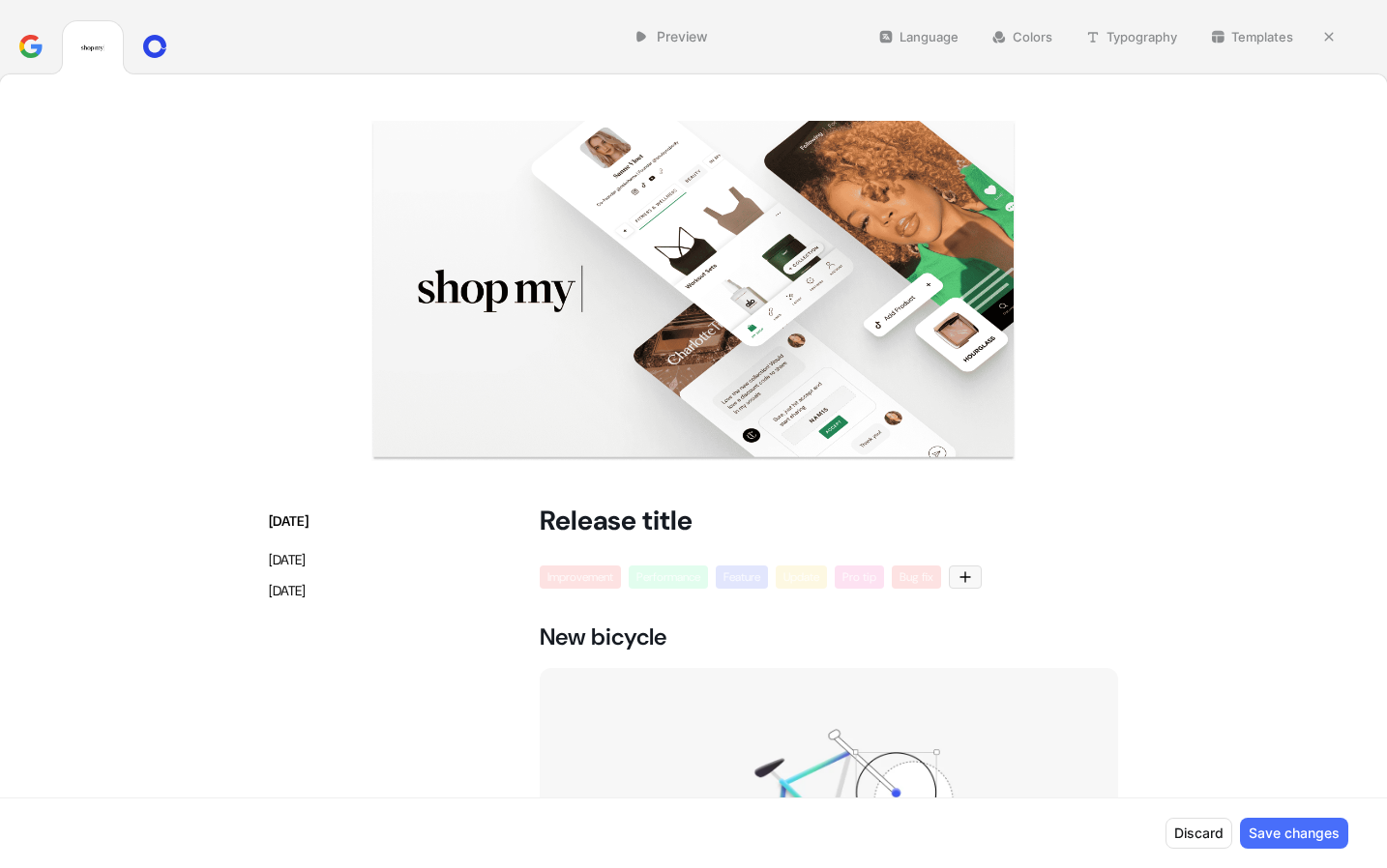
click at [1269, 829] on button "Save changes" at bounding box center [1294, 833] width 108 height 31
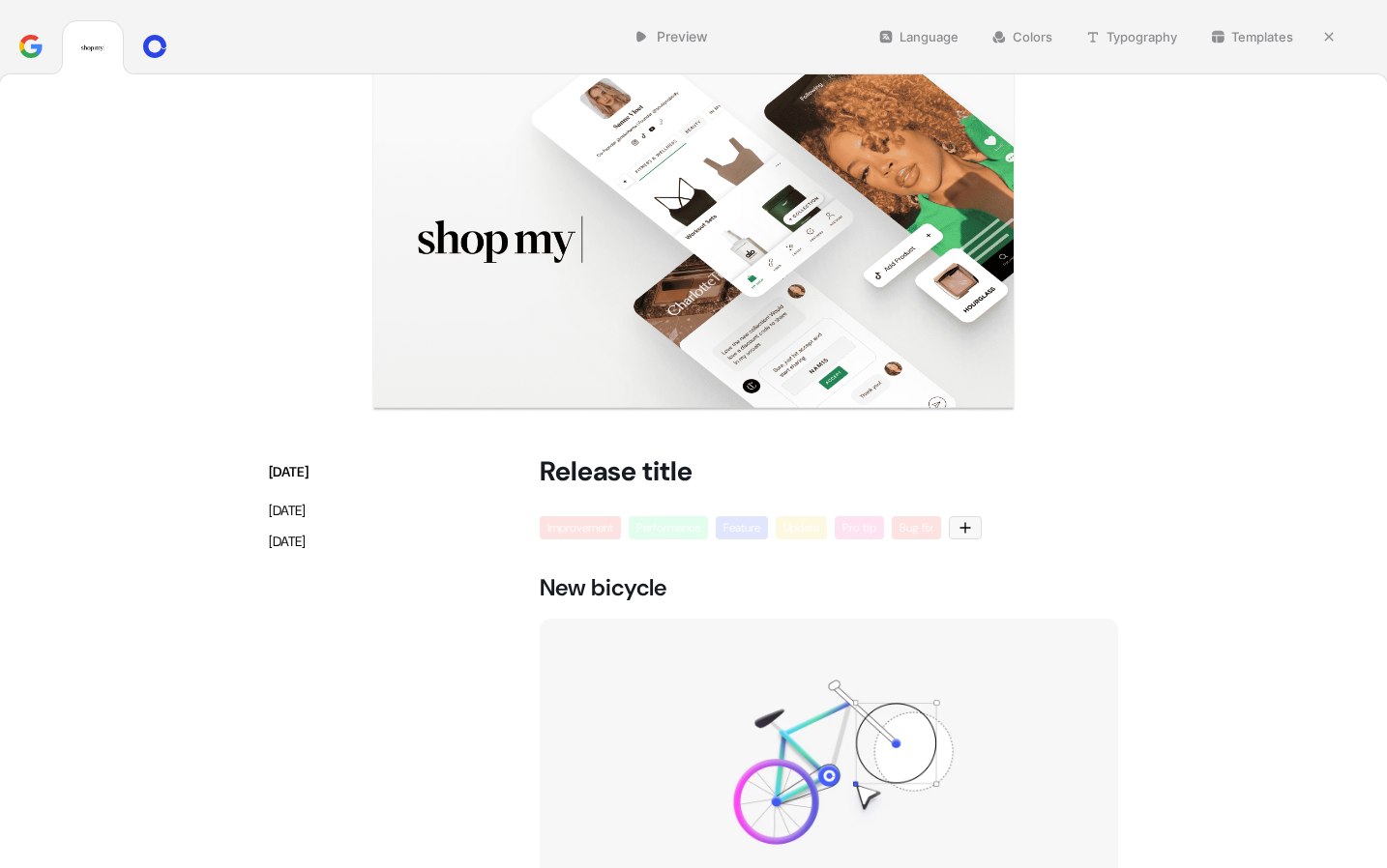
scroll to position [0, 0]
